Goal: Ask a question

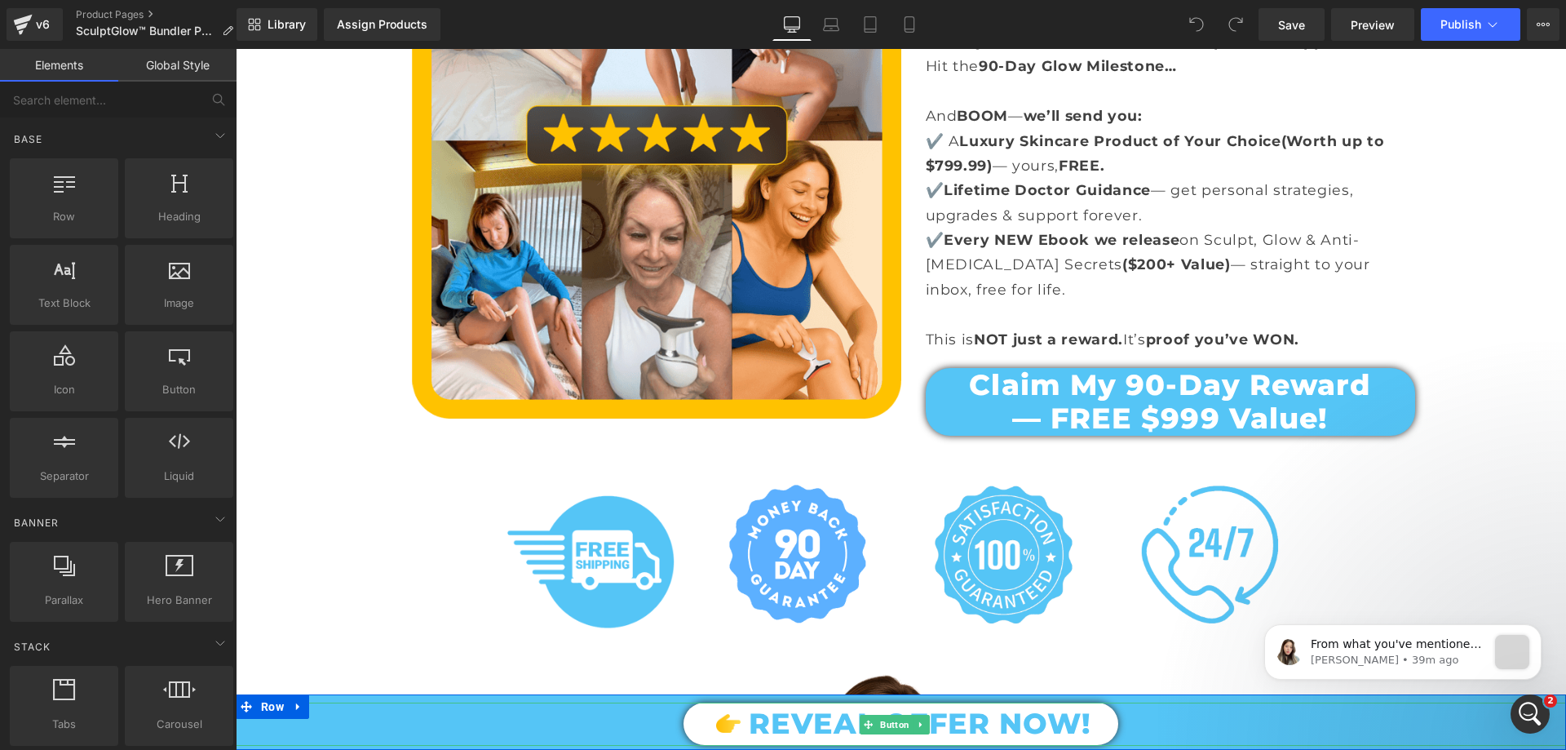
scroll to position [3507, 0]
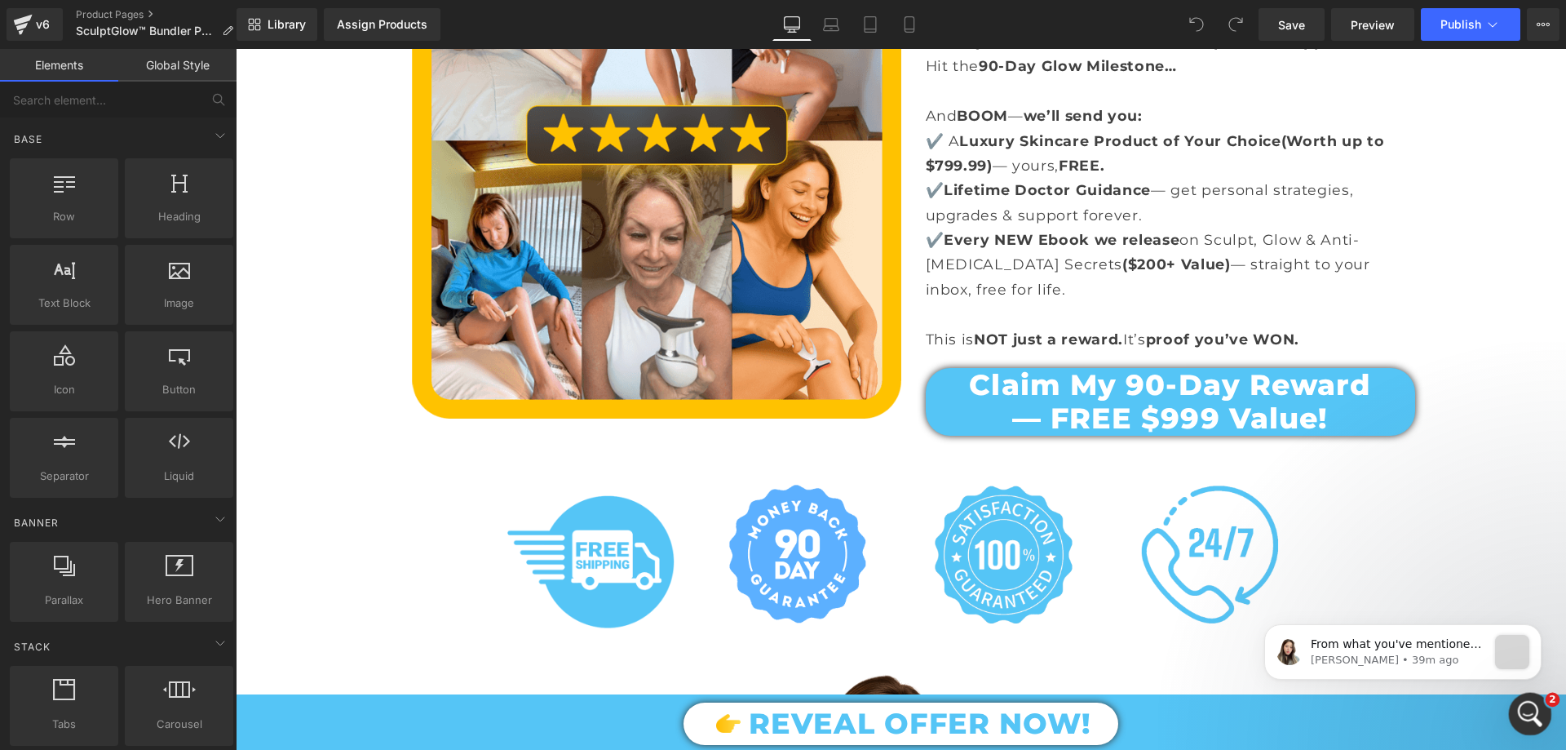
click at [1530, 714] on icon "Open Intercom Messenger" at bounding box center [1528, 711] width 27 height 27
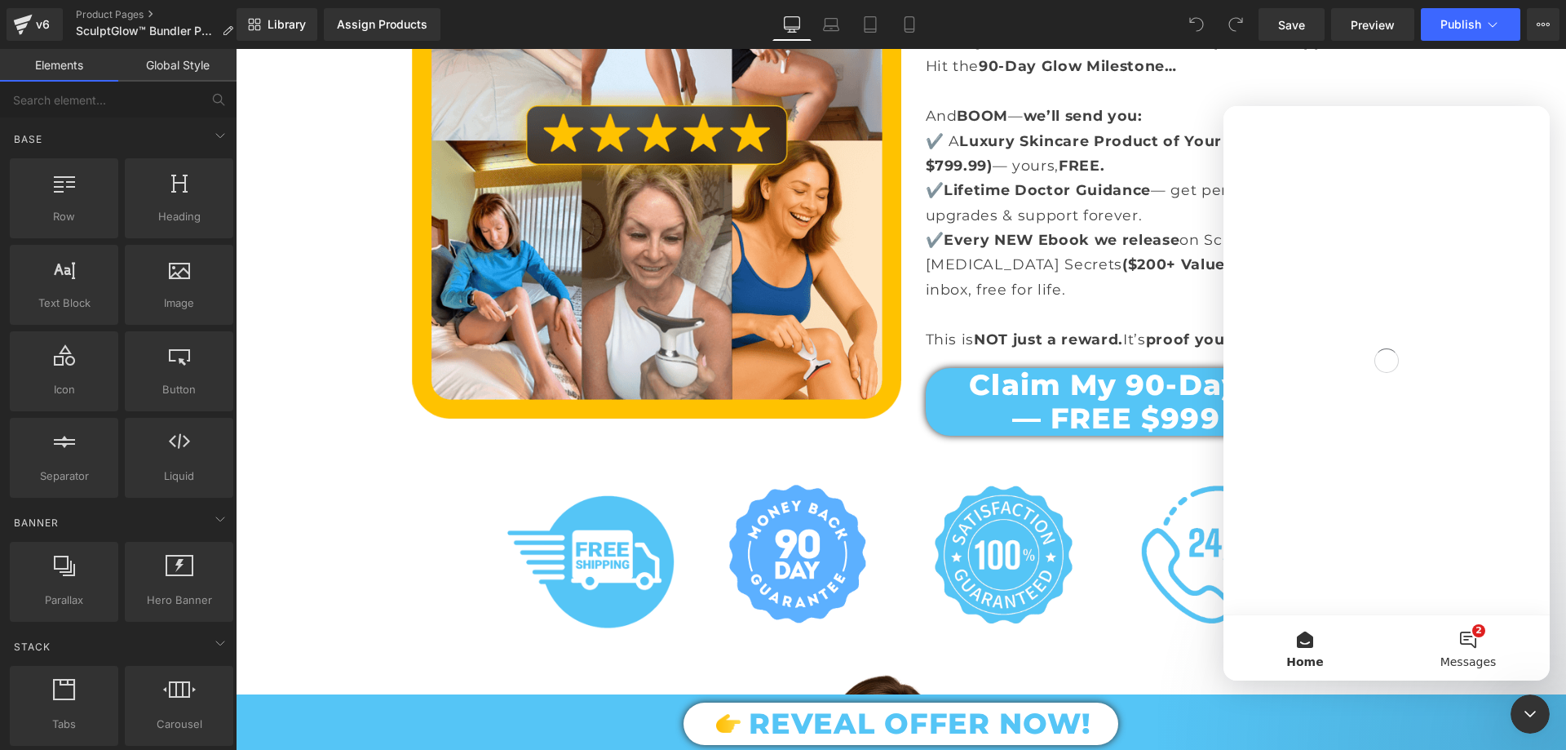
scroll to position [0, 0]
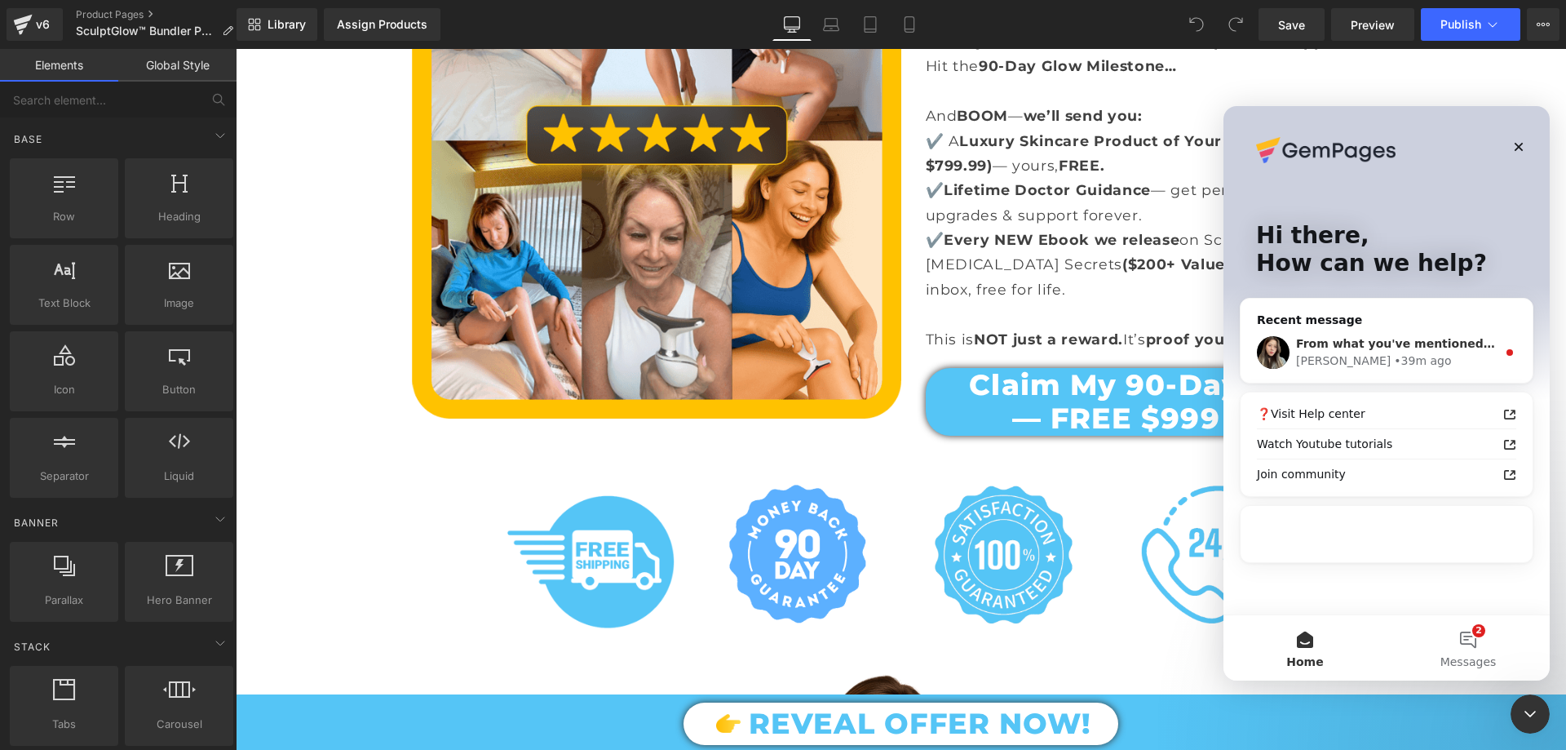
click at [1410, 356] on div "[PERSON_NAME] • 39m ago" at bounding box center [1396, 360] width 201 height 17
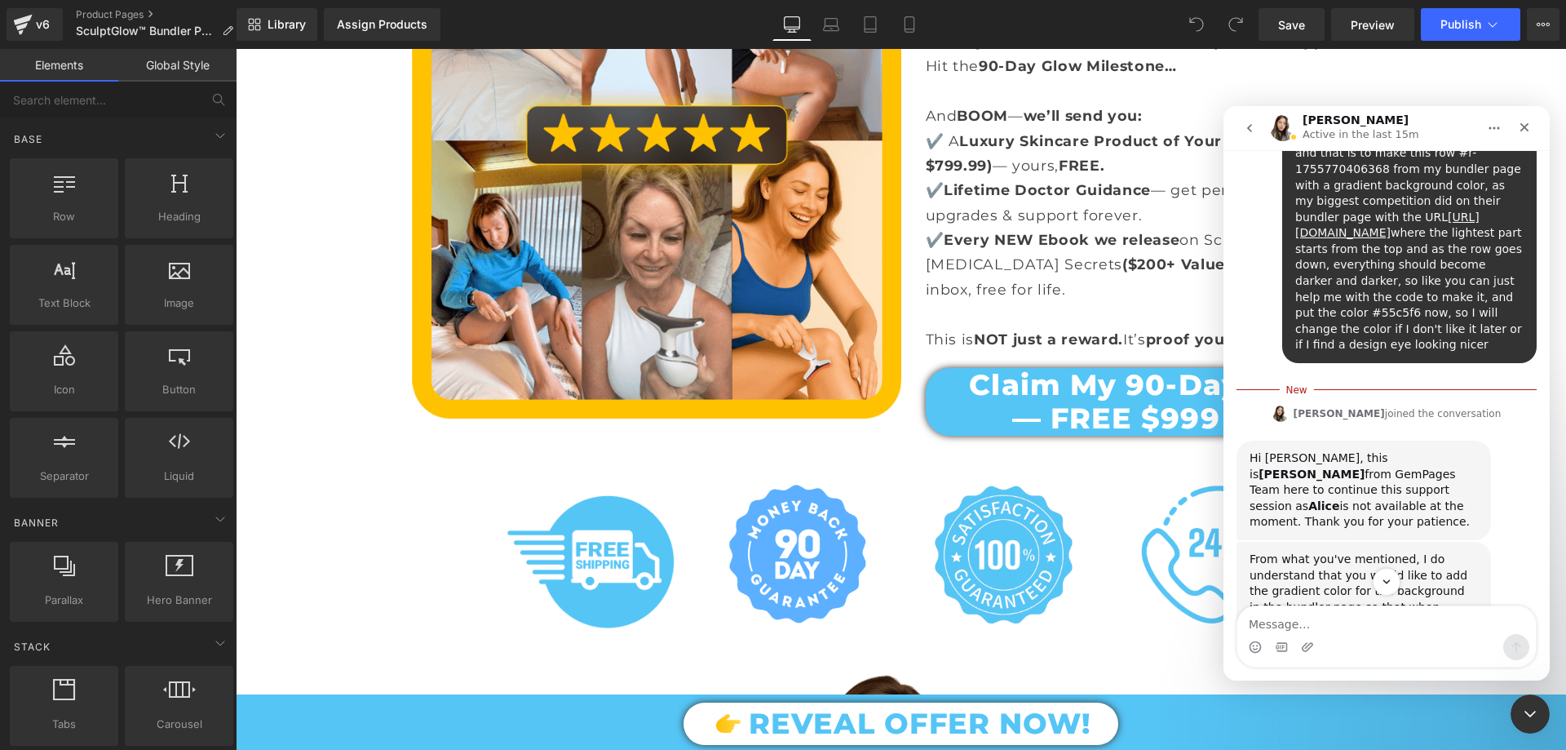
scroll to position [13695, 0]
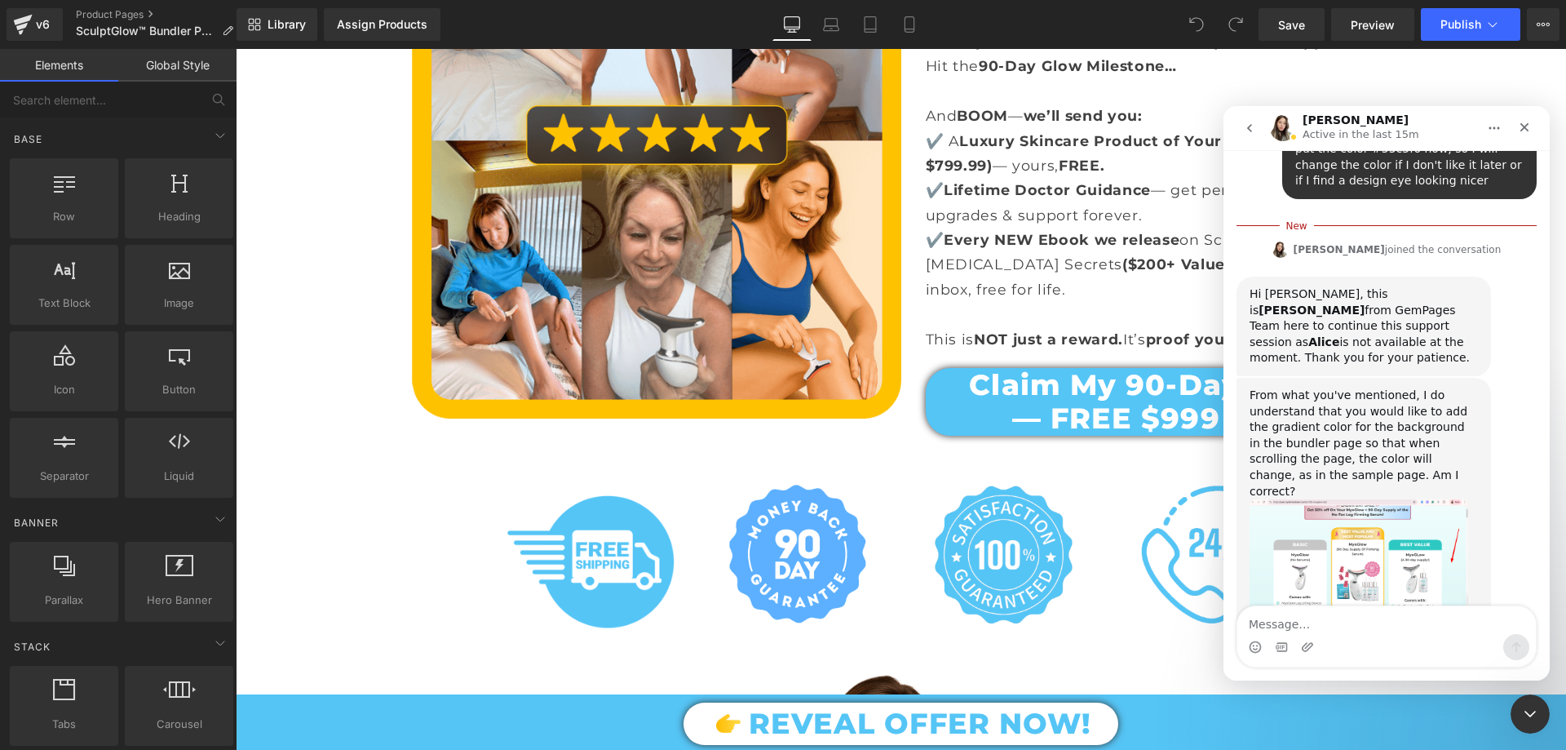
click at [1355, 499] on img "Célia says…" at bounding box center [1358, 564] width 219 height 130
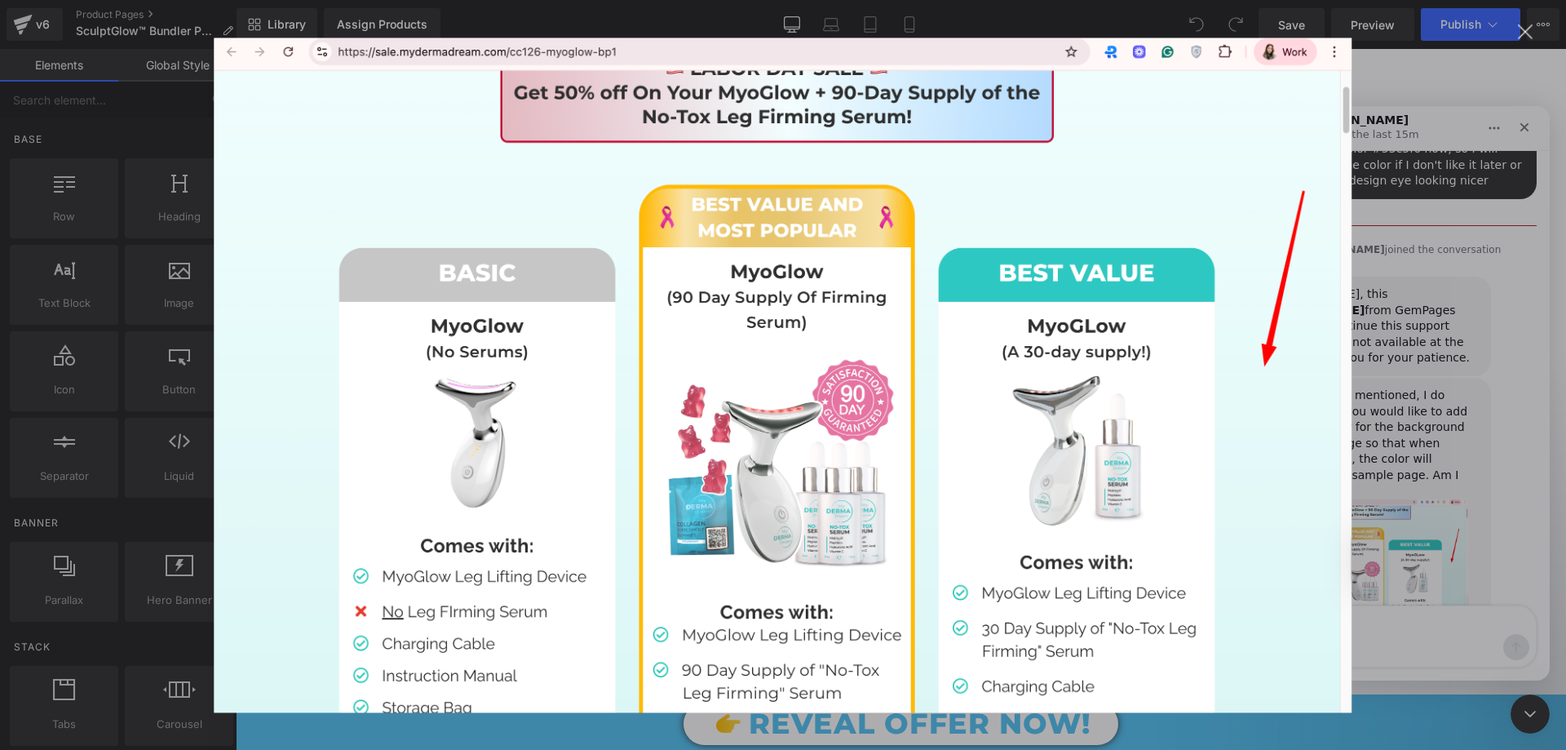
scroll to position [0, 0]
click at [1460, 359] on div "Intercom messenger" at bounding box center [783, 375] width 1566 height 750
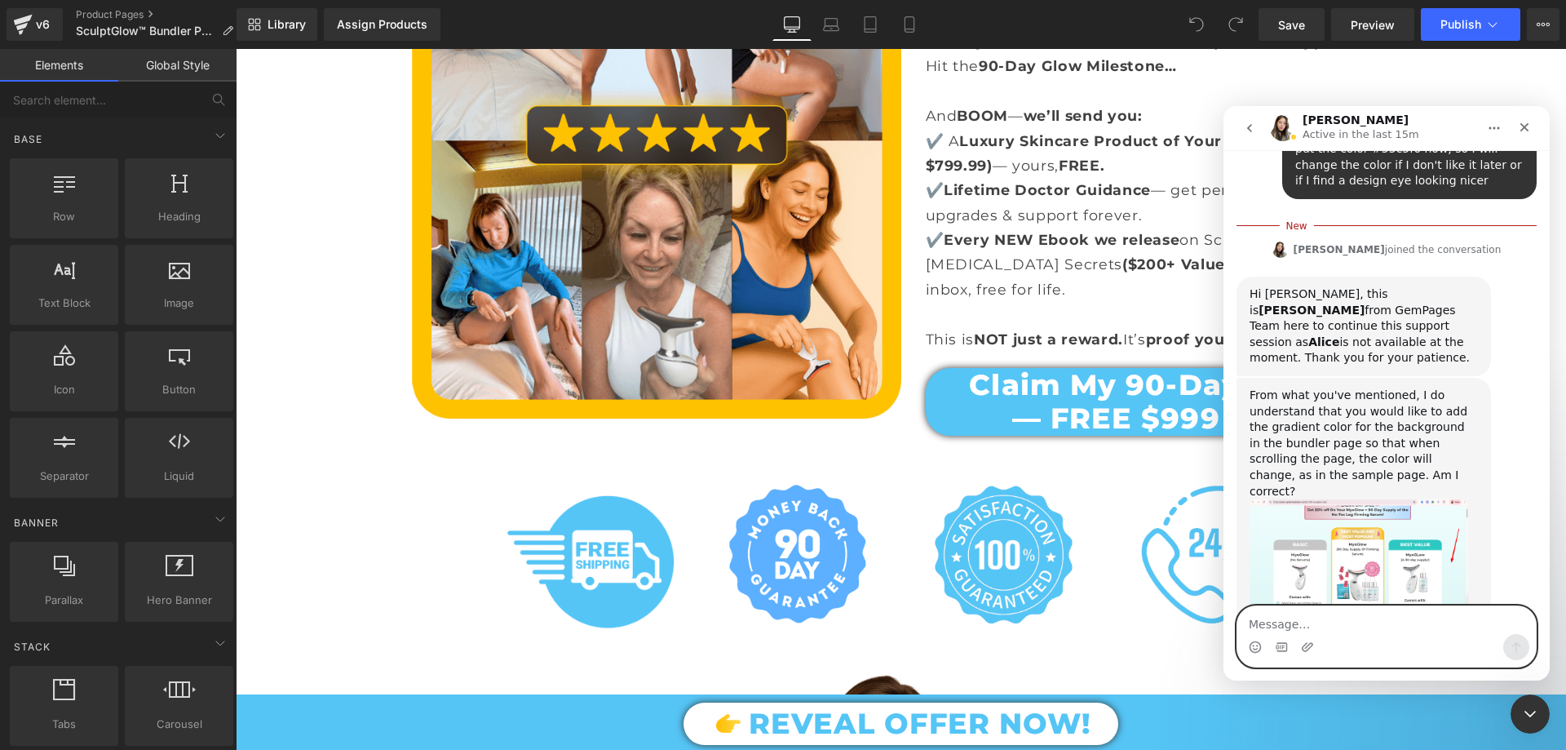
click at [1317, 617] on textarea "Message…" at bounding box center [1386, 620] width 299 height 28
type textarea "z"
type textarea "Z"
type textarea "YES"
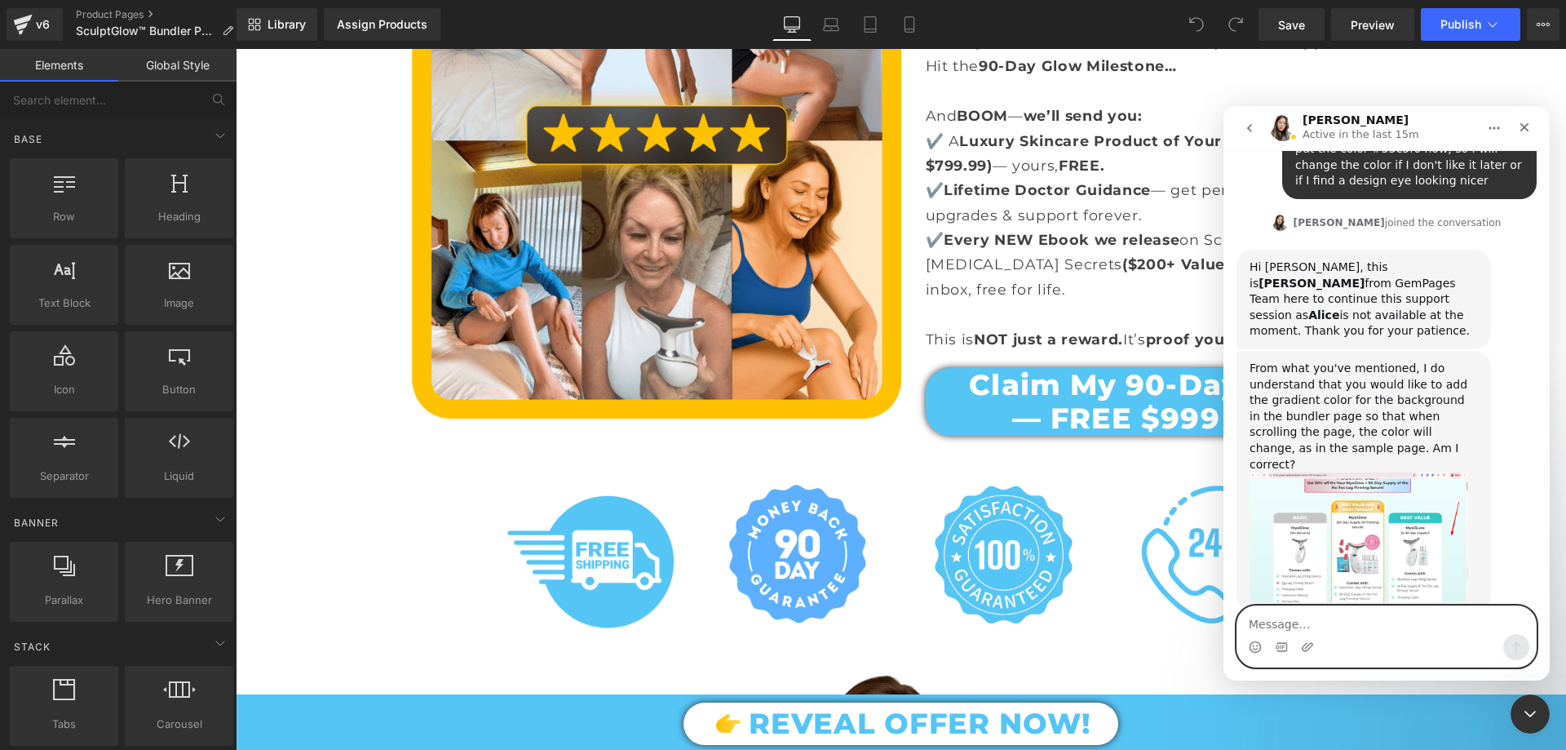
scroll to position [13717, 0]
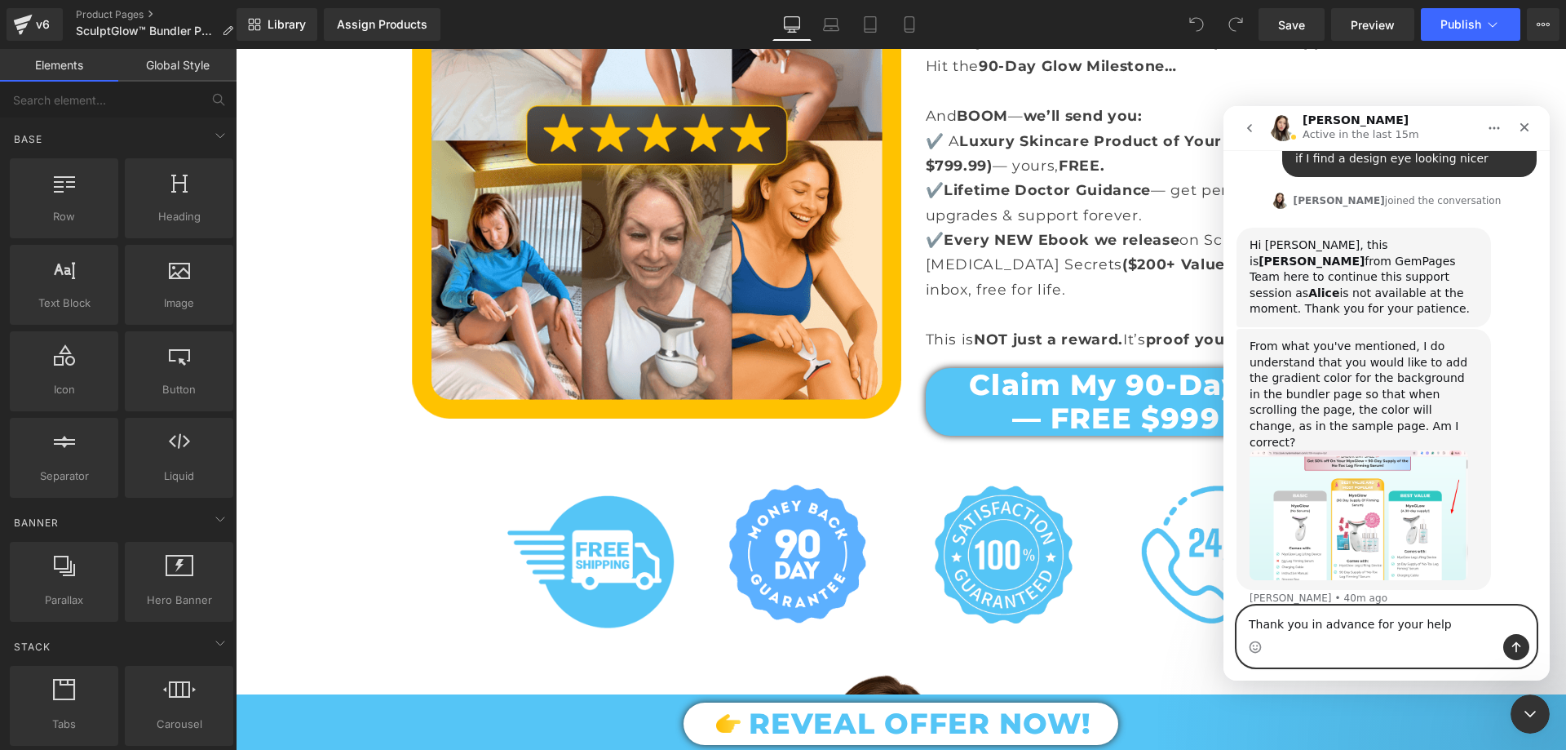
type textarea "Thank you in advance for your help!"
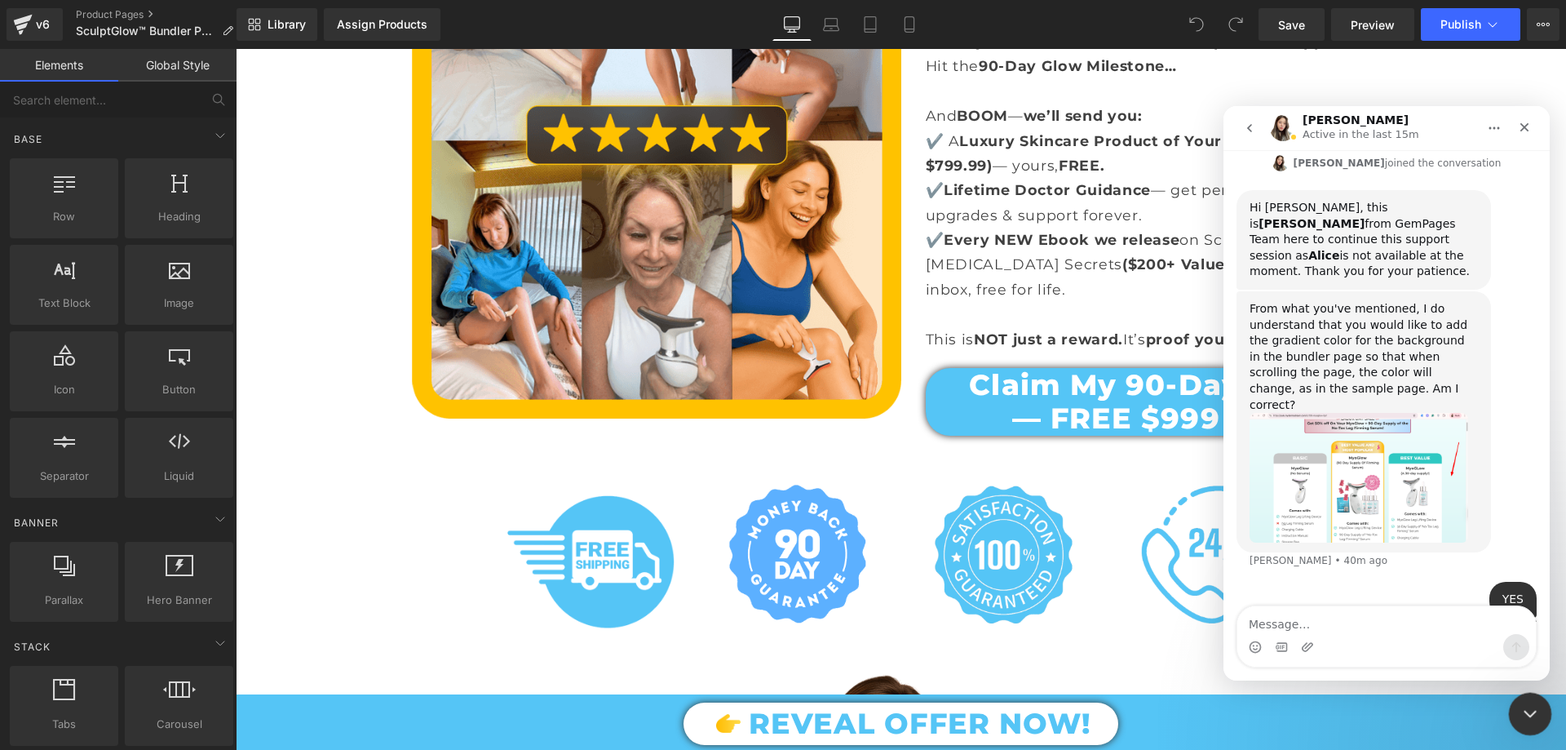
drag, startPoint x: 1527, startPoint y: 719, endPoint x: 2400, endPoint y: 1064, distance: 939.2
click at [1526, 720] on icon "Close Intercom Messenger" at bounding box center [1528, 711] width 20 height 20
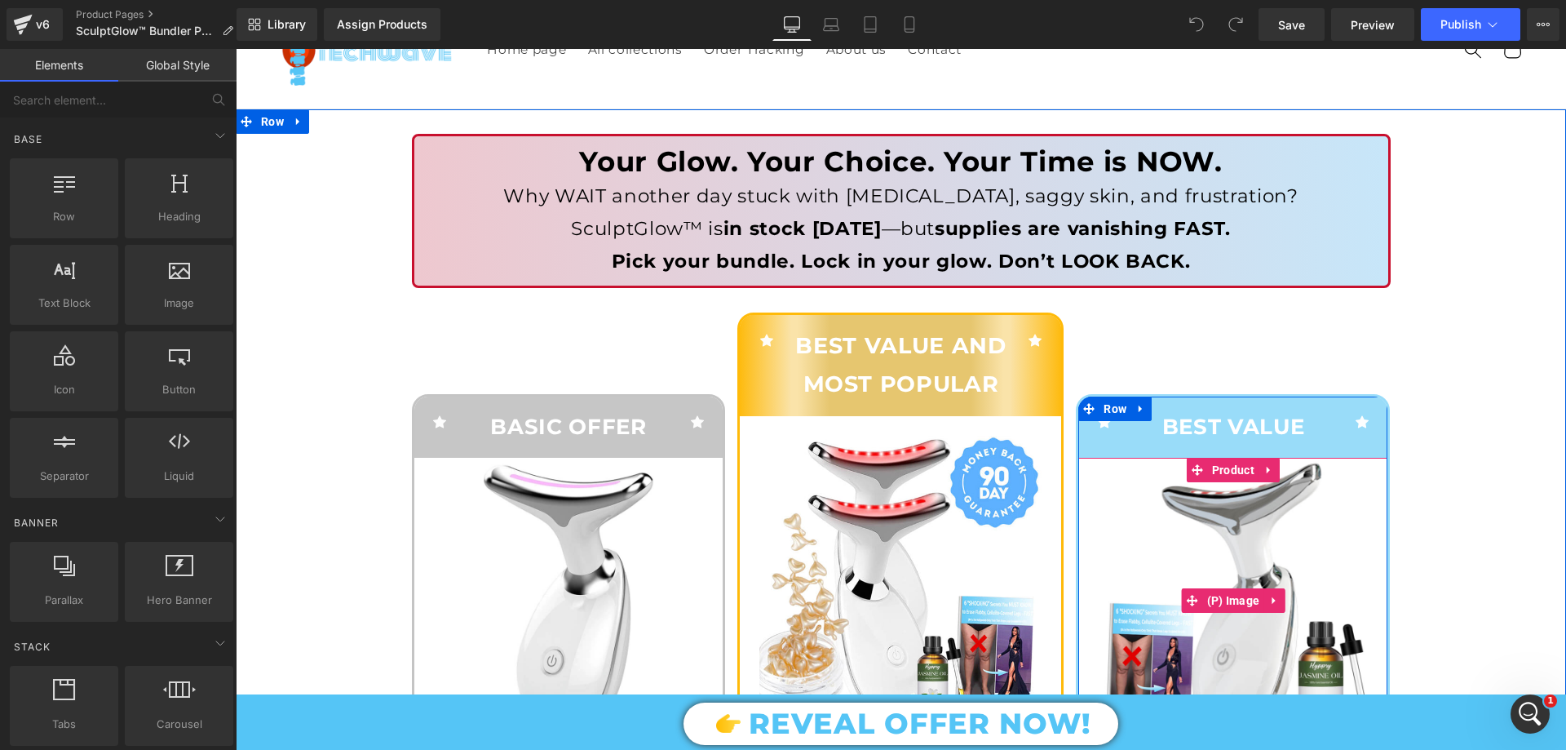
scroll to position [0, 0]
